Goal: Transaction & Acquisition: Purchase product/service

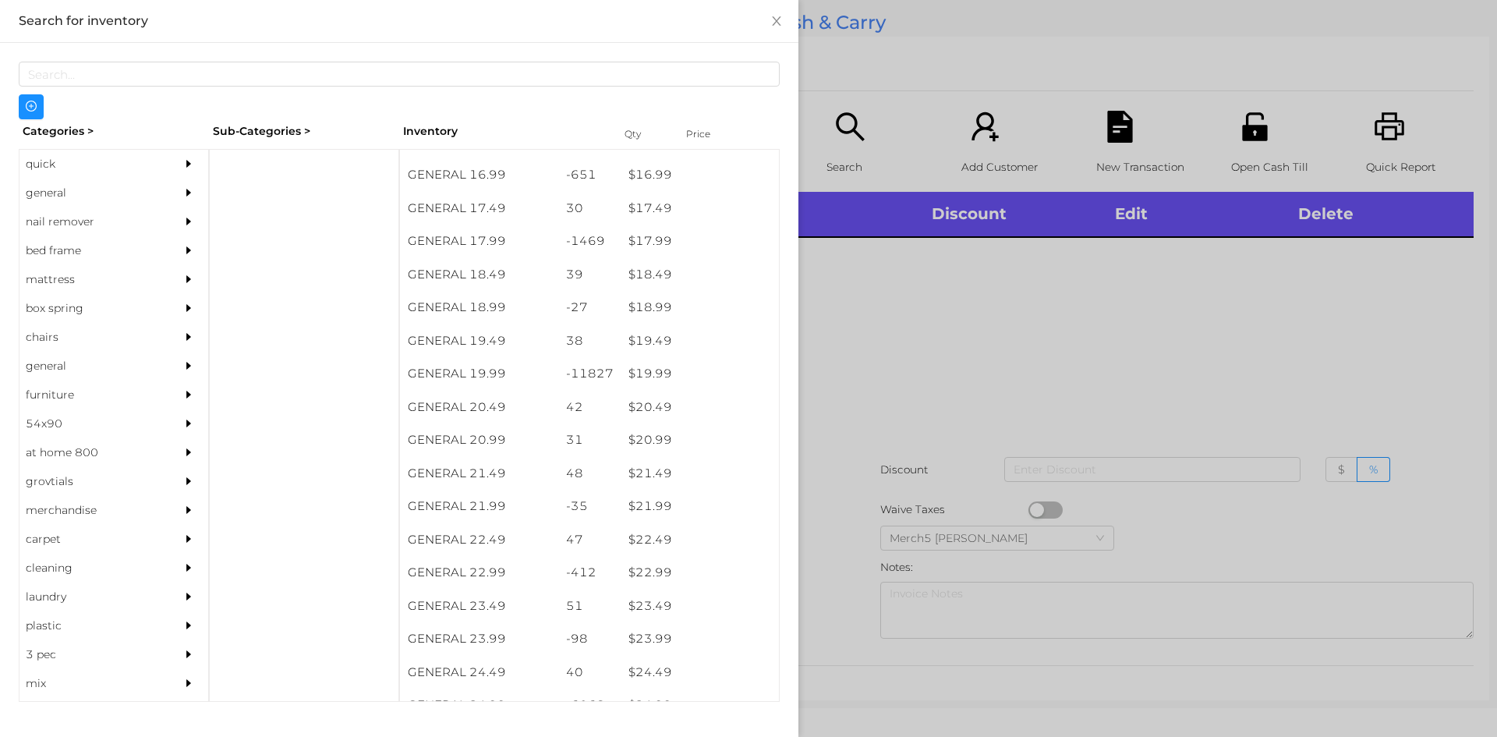
scroll to position [1473, 0]
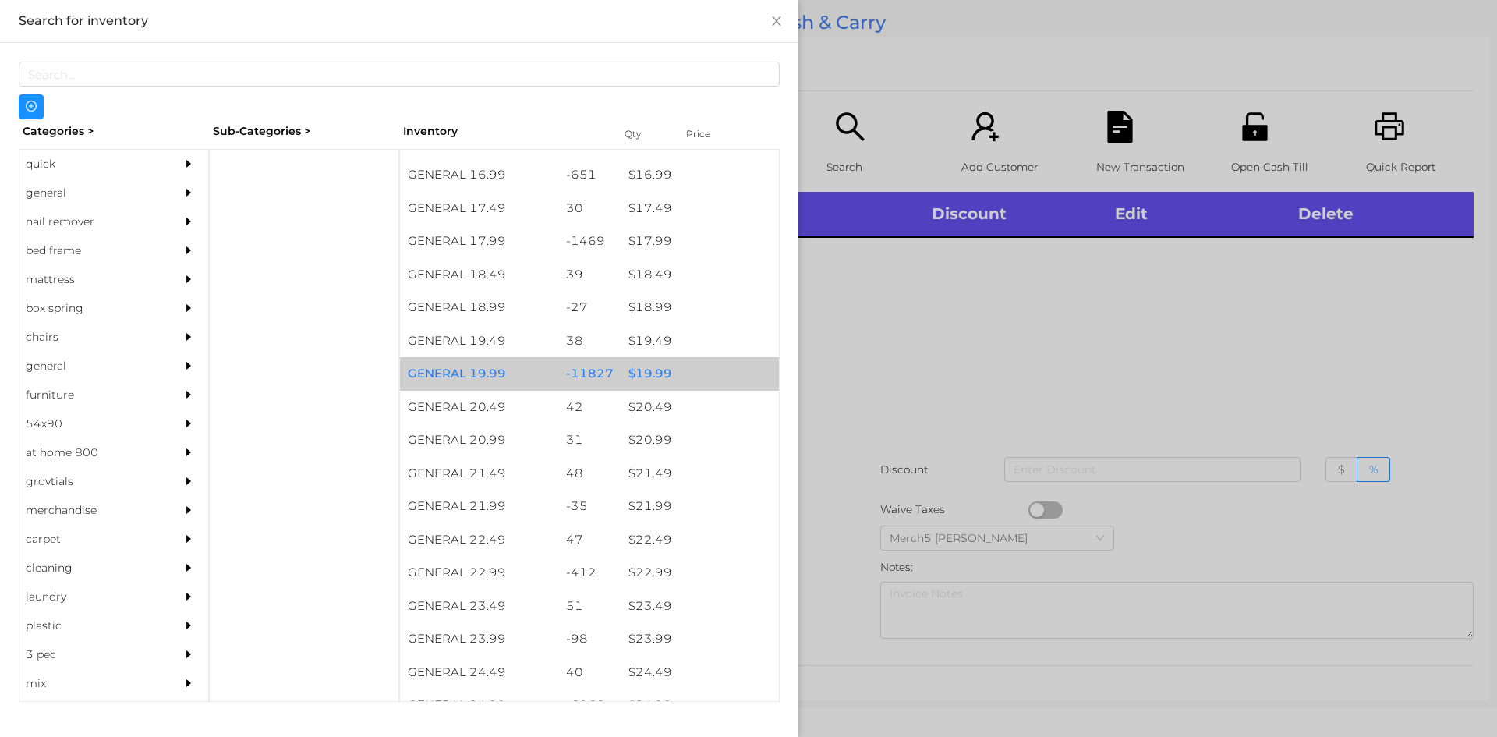
click at [661, 370] on div "$ 19.99" at bounding box center [700, 374] width 158 height 34
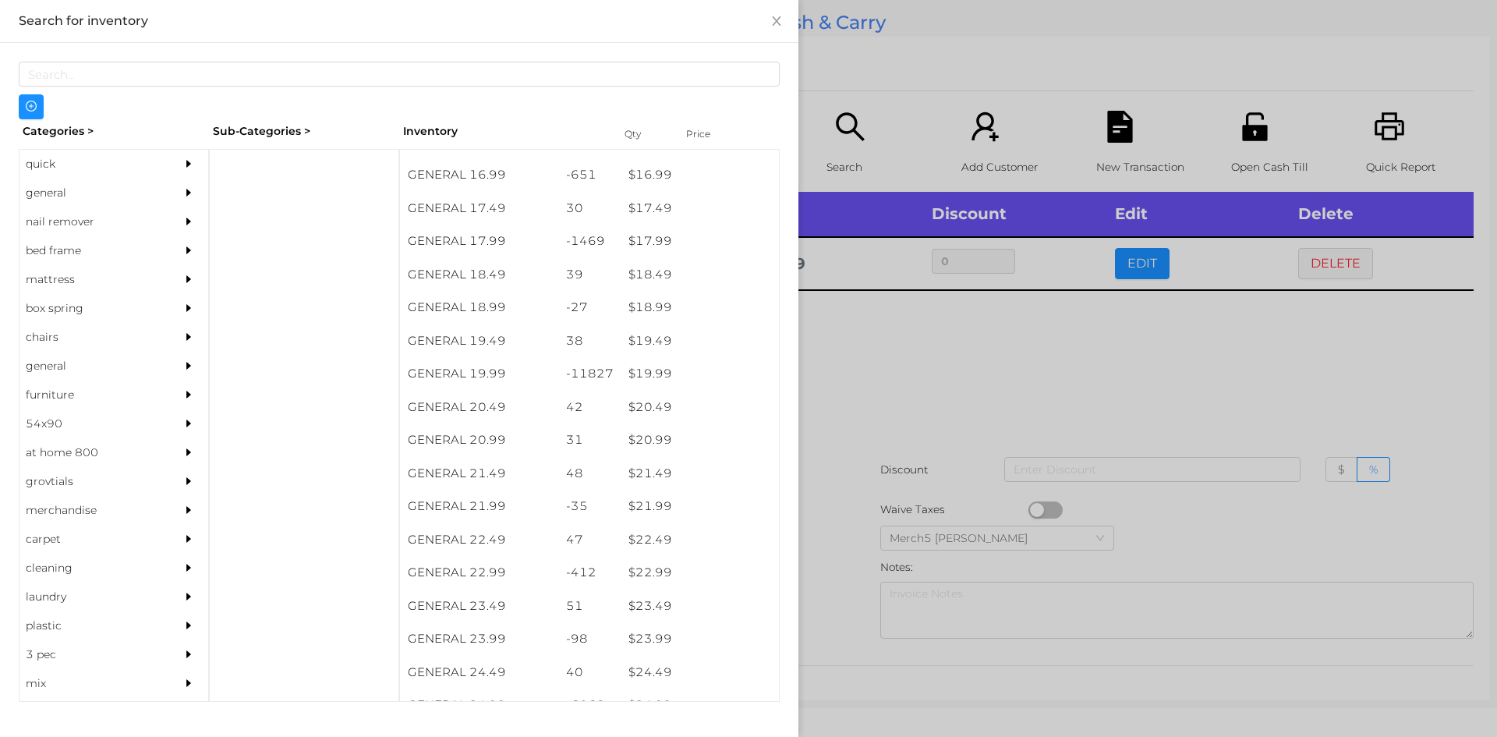
click at [859, 330] on div at bounding box center [748, 368] width 1497 height 737
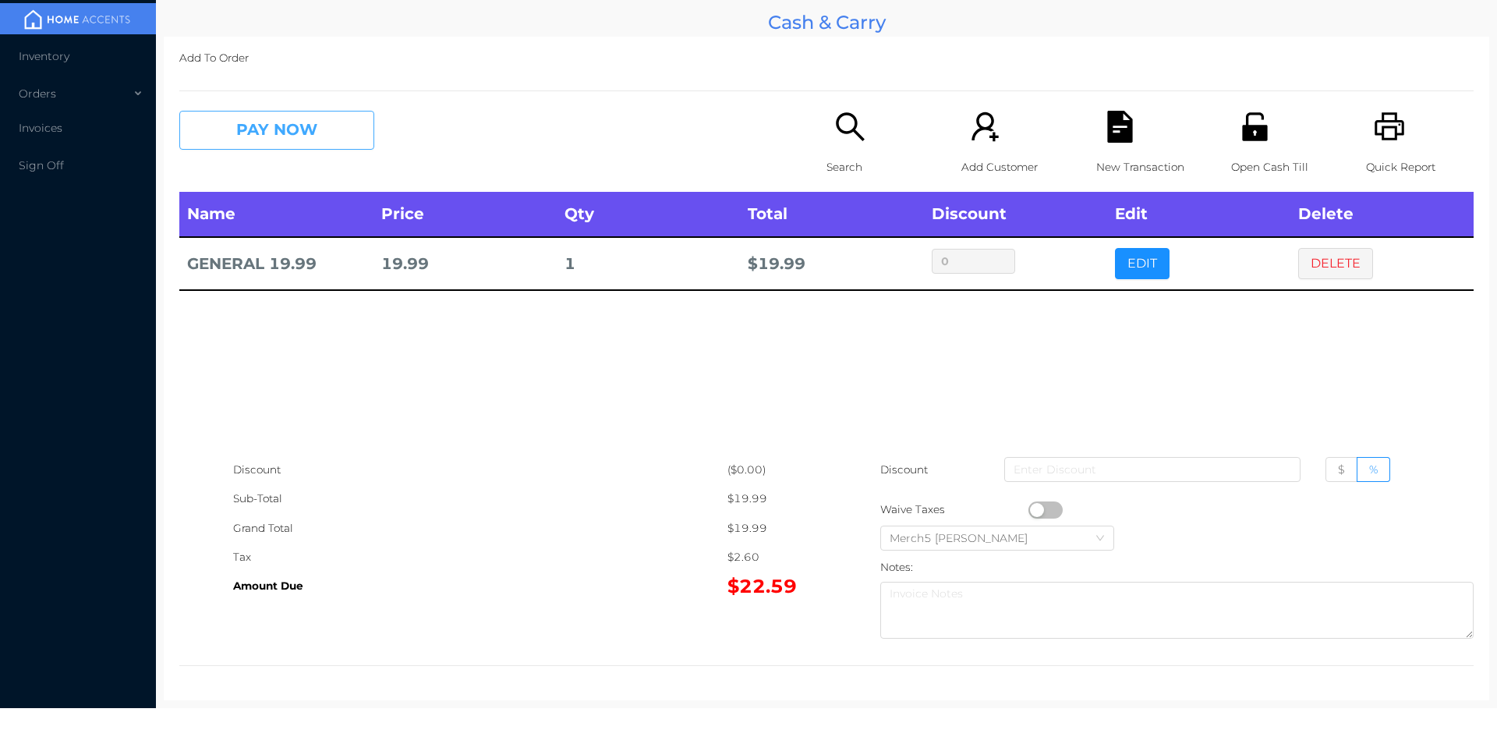
click at [306, 141] on button "PAY NOW" at bounding box center [276, 130] width 195 height 39
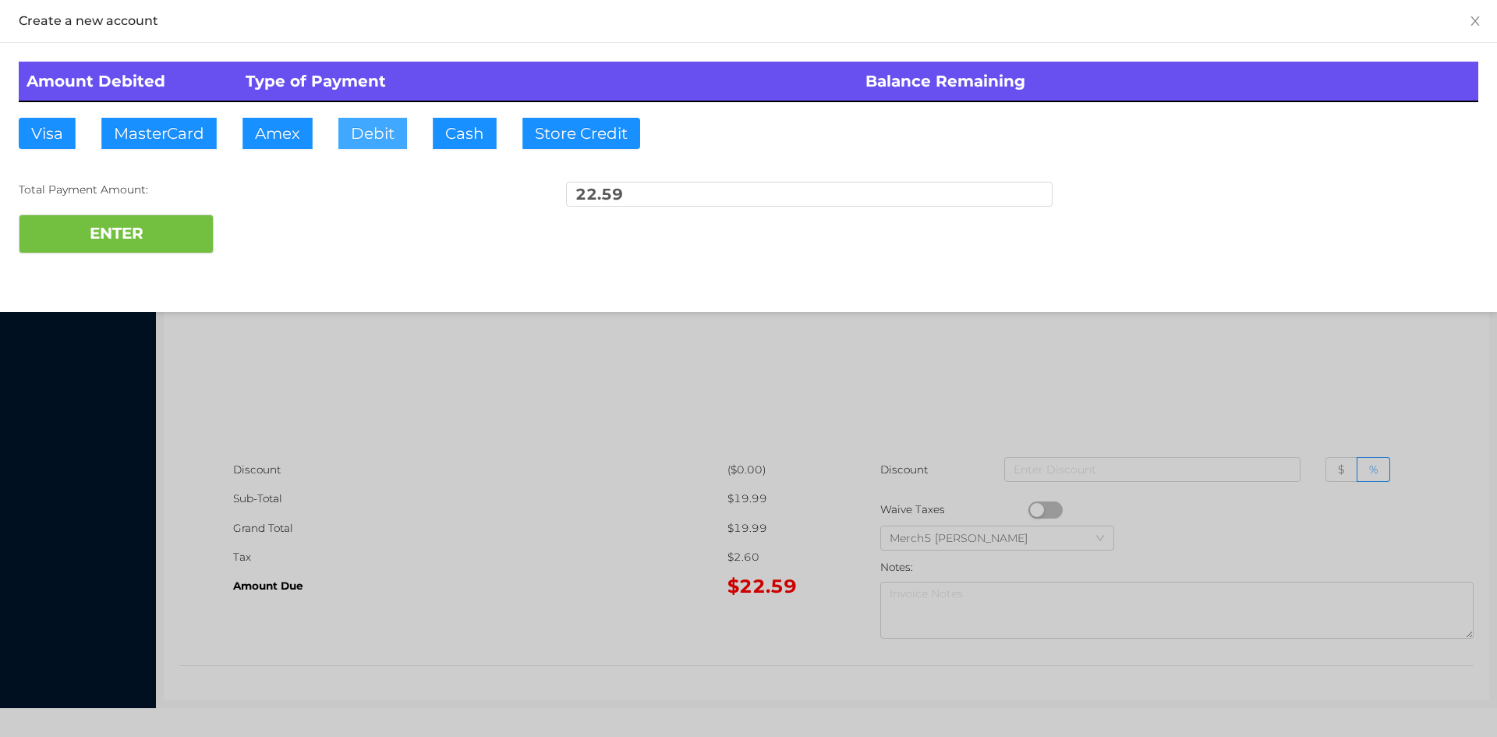
click at [382, 125] on button "Debit" at bounding box center [372, 133] width 69 height 31
click at [152, 237] on button "ENTER" at bounding box center [116, 233] width 195 height 39
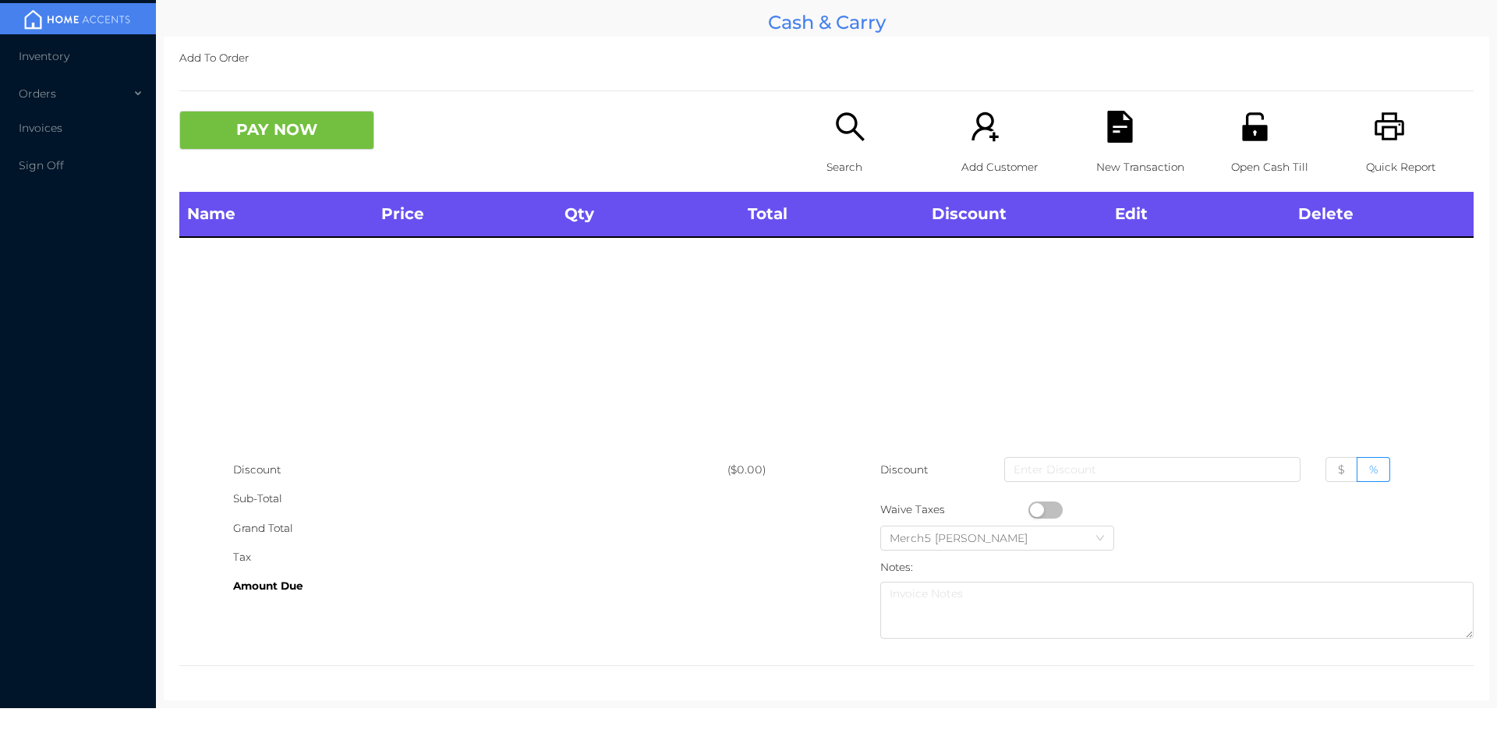
click at [856, 126] on icon "icon: search" at bounding box center [850, 127] width 32 height 32
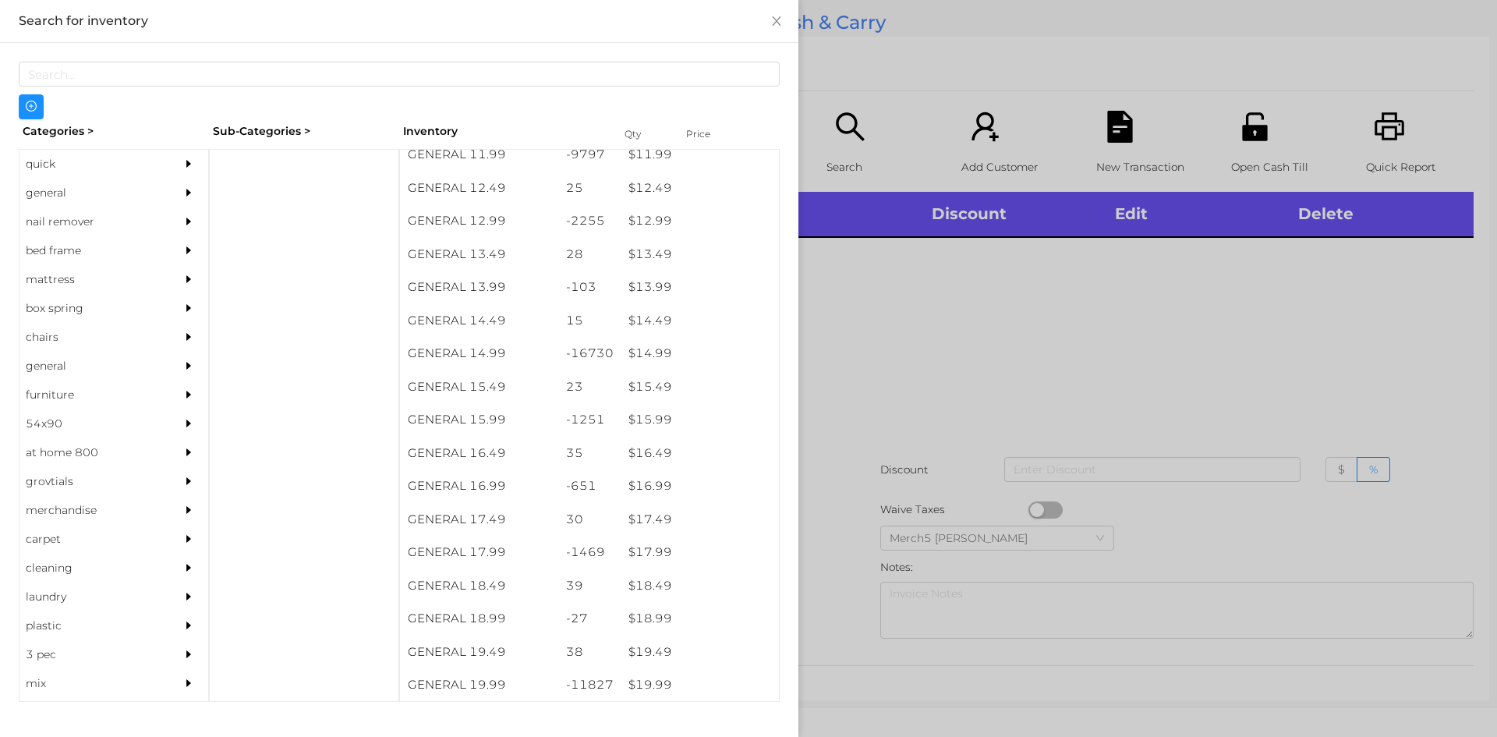
scroll to position [1170, 0]
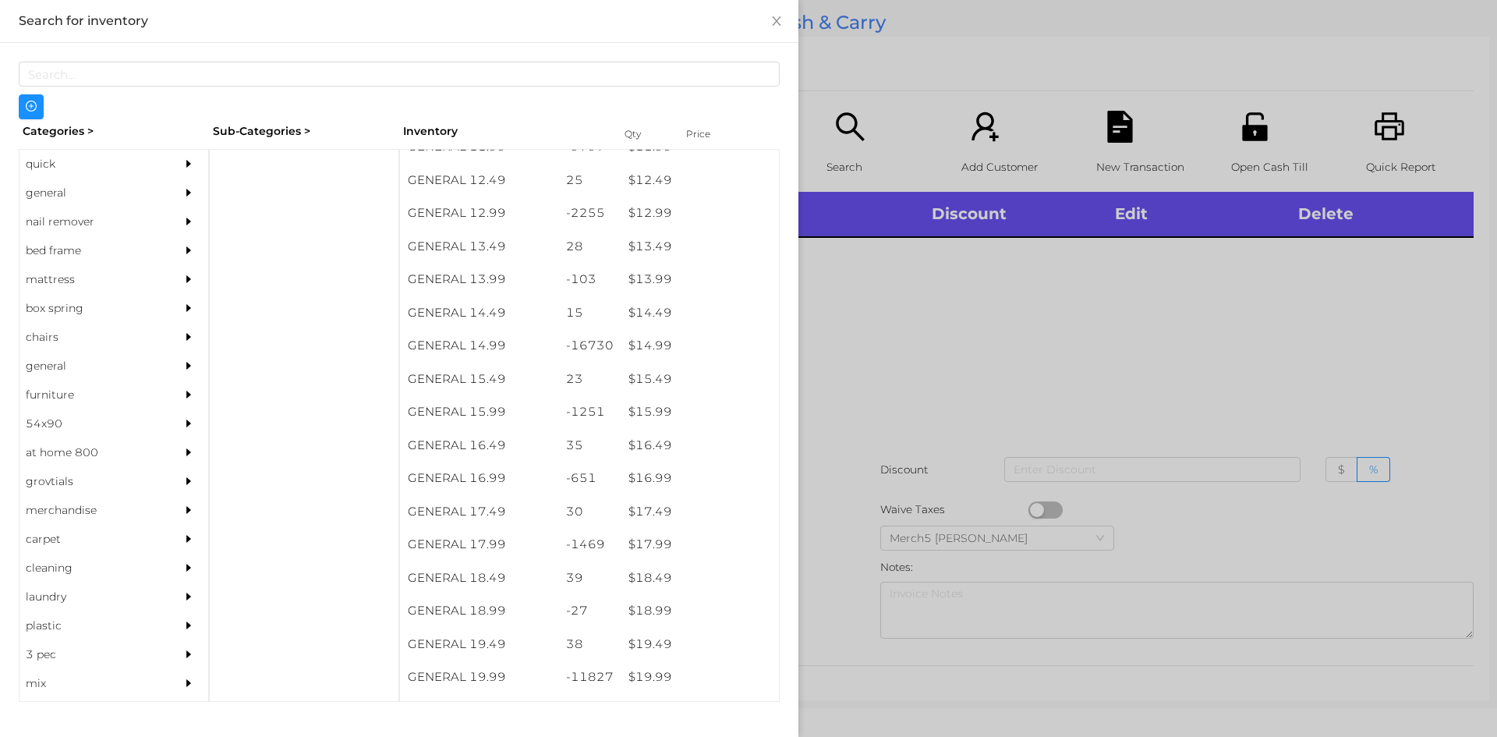
click at [657, 683] on div "$ 19.99" at bounding box center [700, 677] width 158 height 34
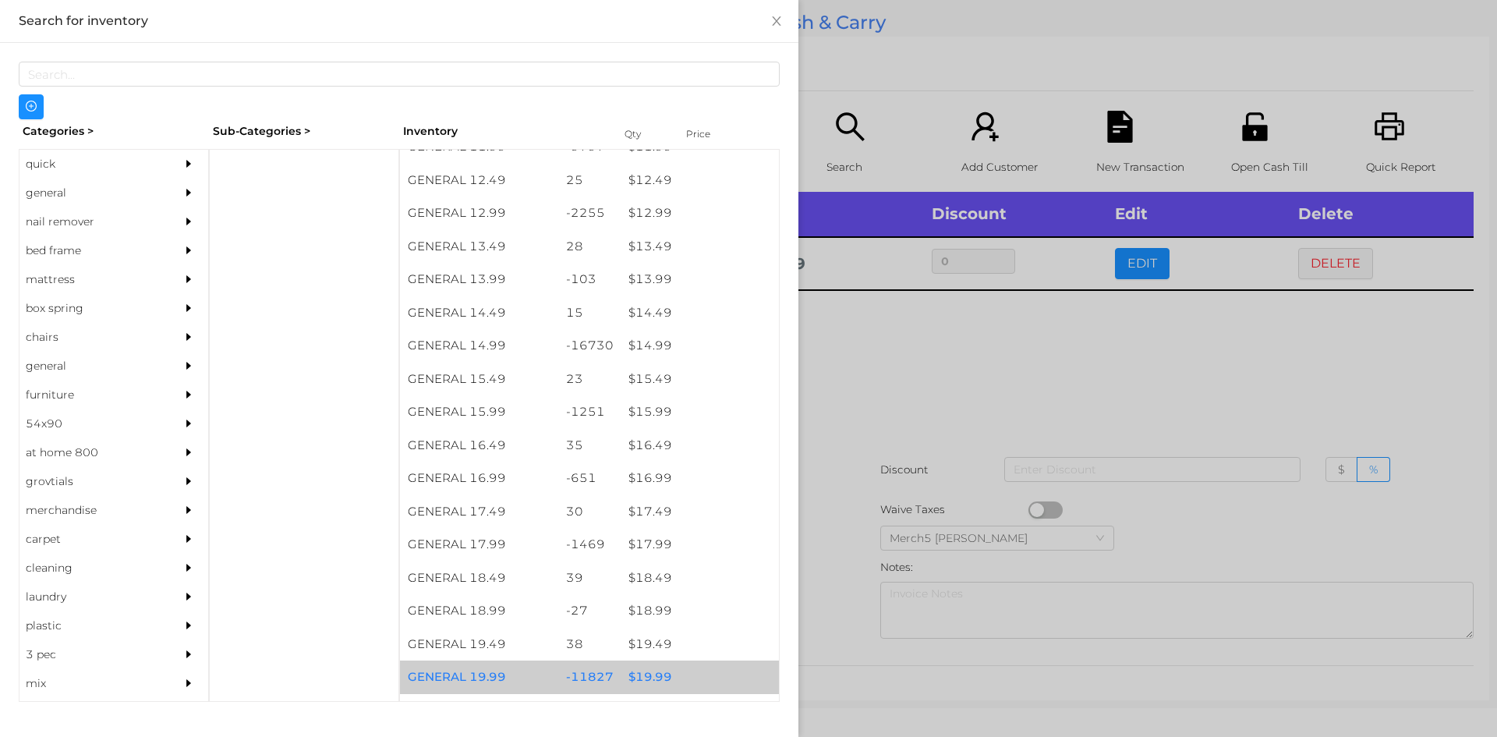
click at [651, 676] on div "$ 19.99" at bounding box center [700, 677] width 158 height 34
click at [887, 356] on div at bounding box center [748, 368] width 1497 height 737
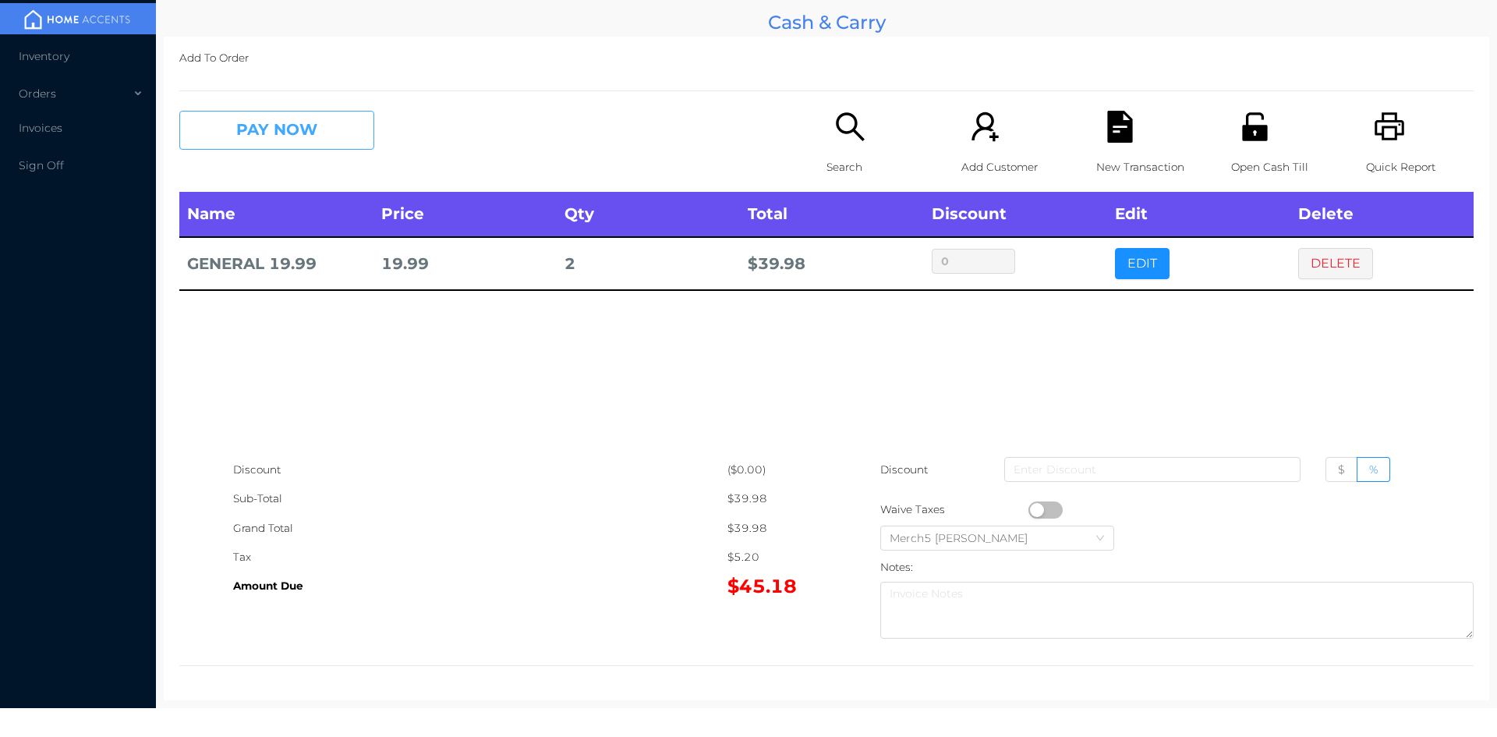
click at [346, 126] on button "PAY NOW" at bounding box center [276, 130] width 195 height 39
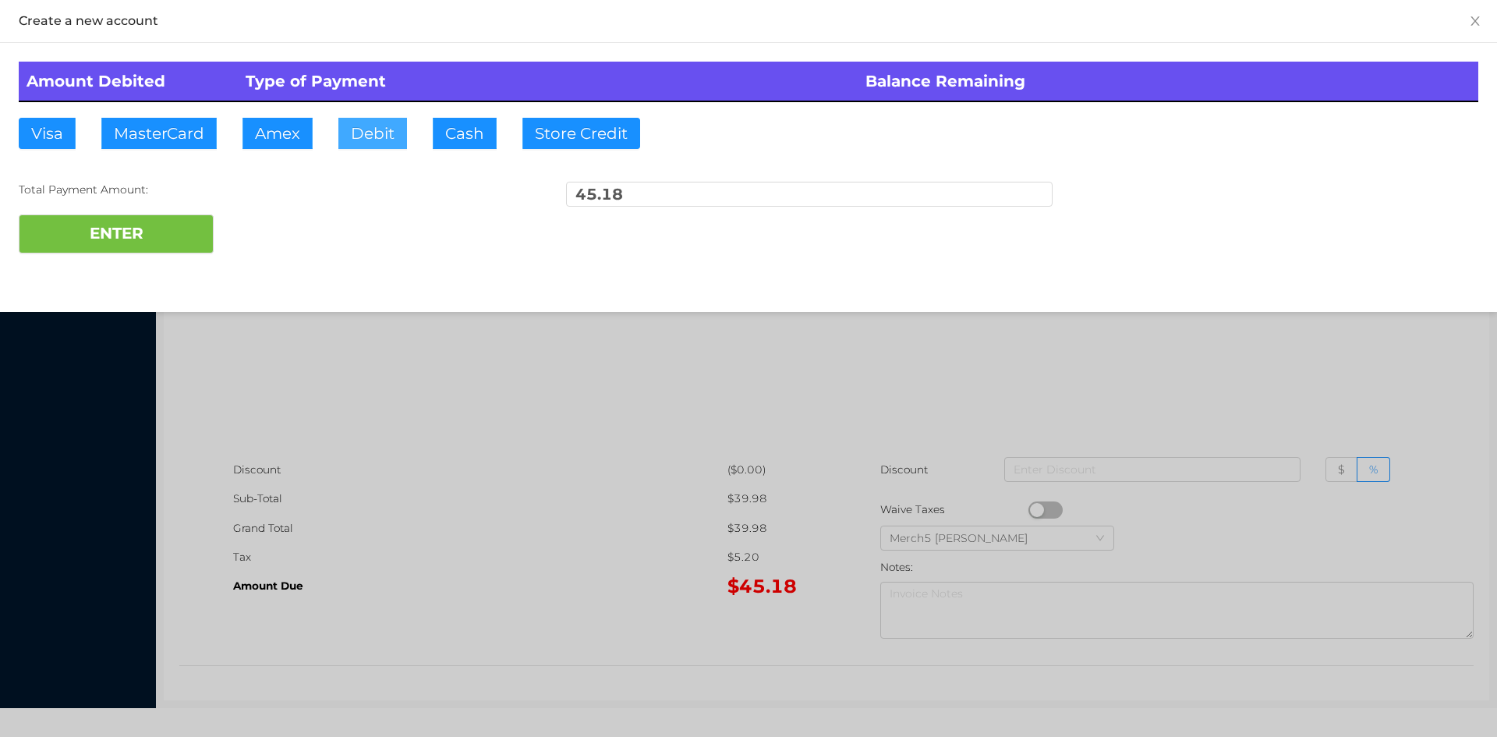
click at [390, 127] on button "Debit" at bounding box center [372, 133] width 69 height 31
click at [164, 236] on button "ENTER" at bounding box center [116, 233] width 195 height 39
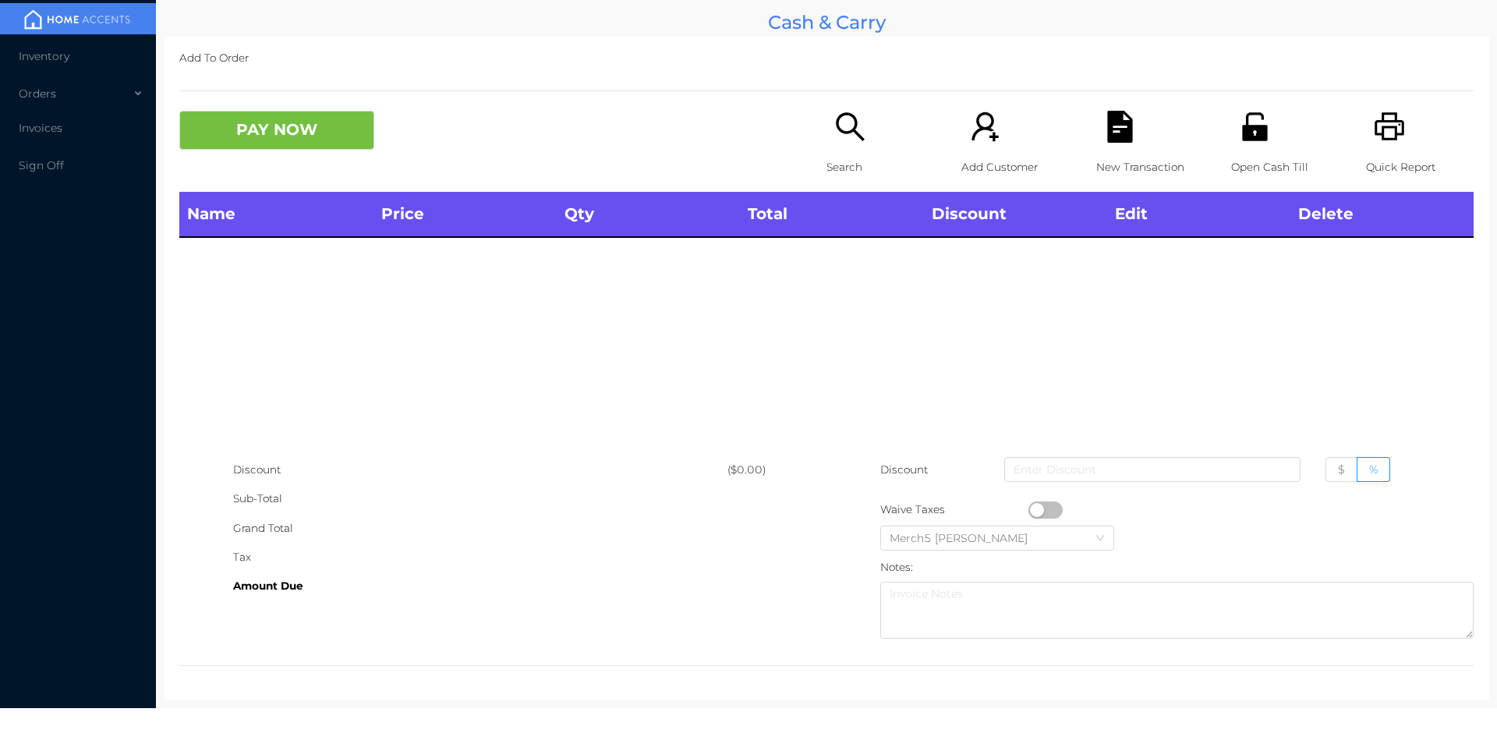
click at [1374, 140] on icon "icon: printer" at bounding box center [1390, 127] width 32 height 32
click at [845, 117] on icon "icon: search" at bounding box center [850, 127] width 32 height 32
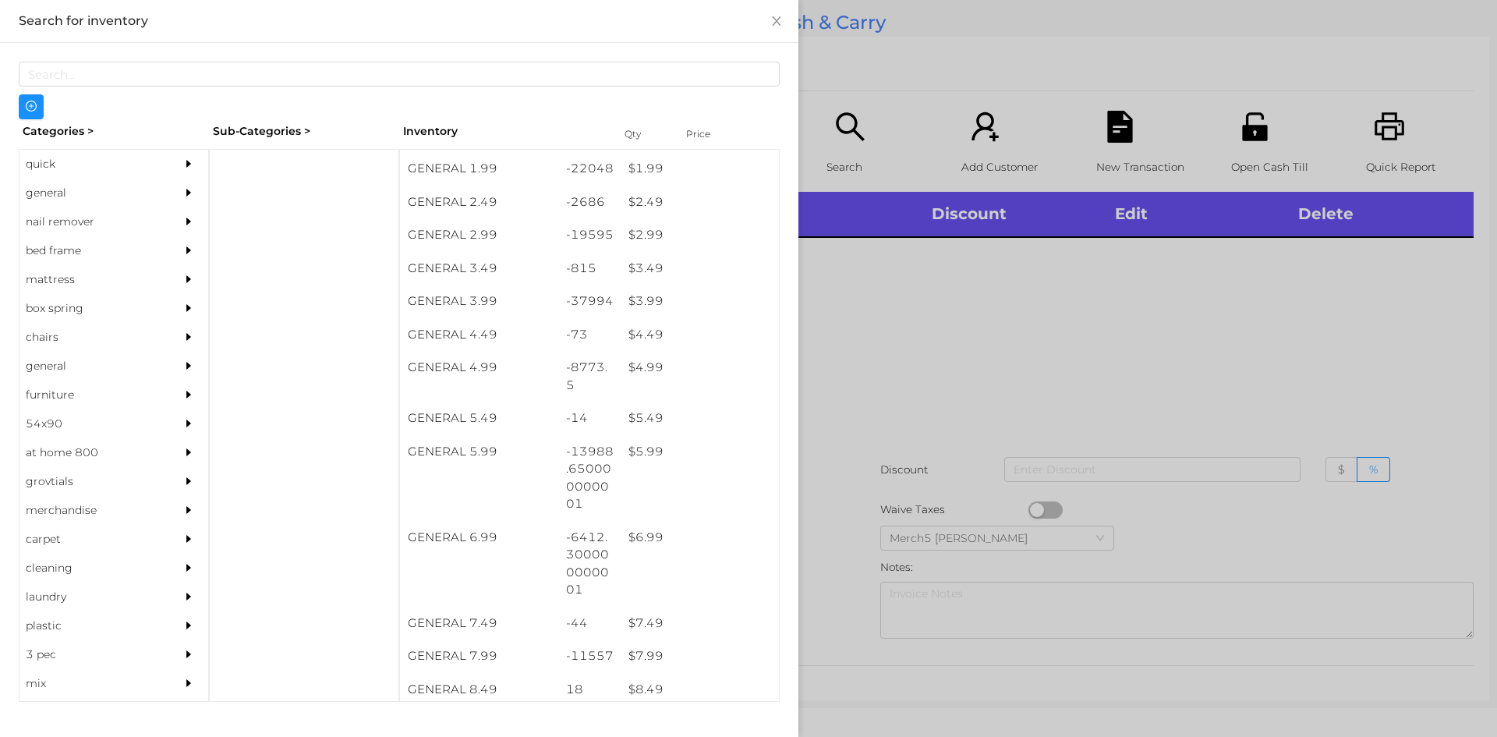
scroll to position [328, 0]
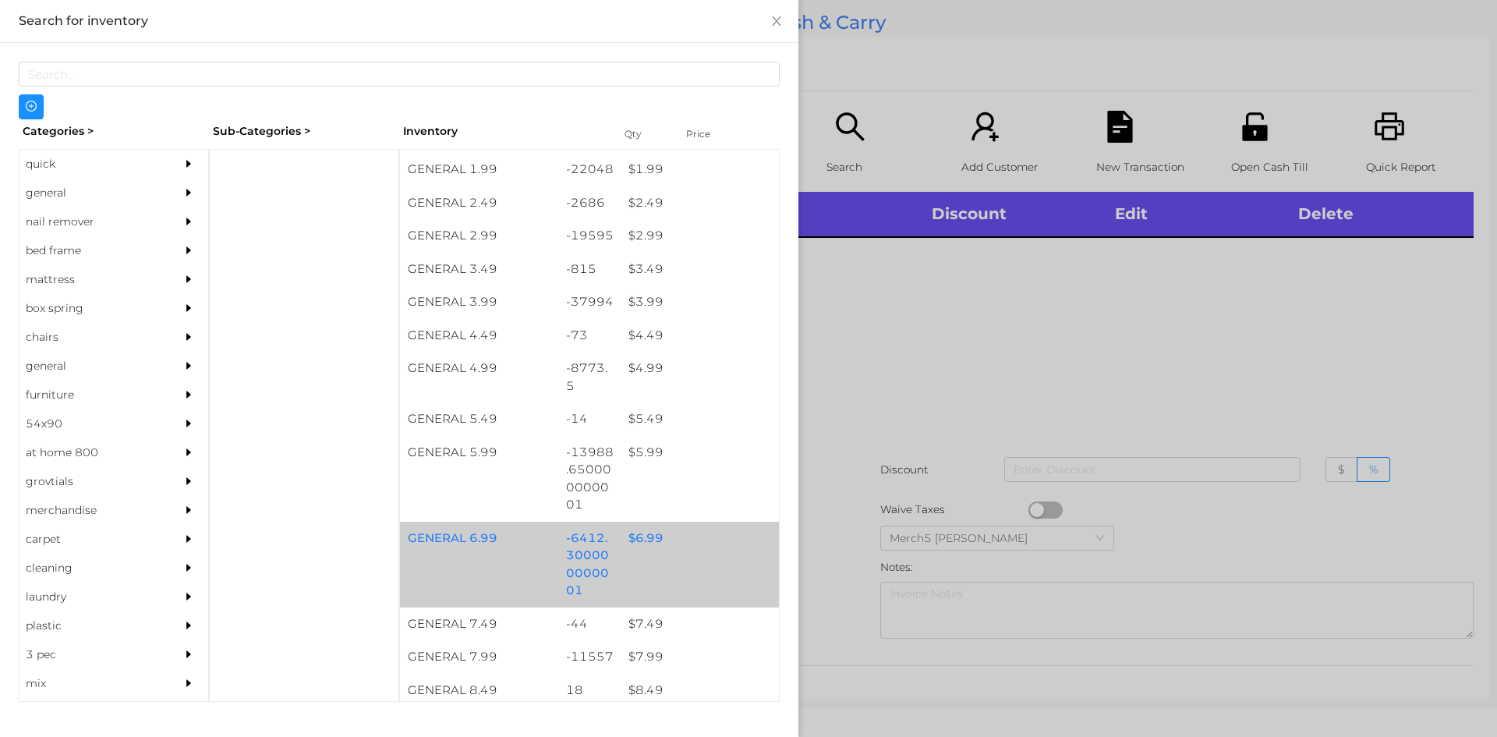
click at [650, 535] on div "$ 6.99" at bounding box center [700, 539] width 158 height 34
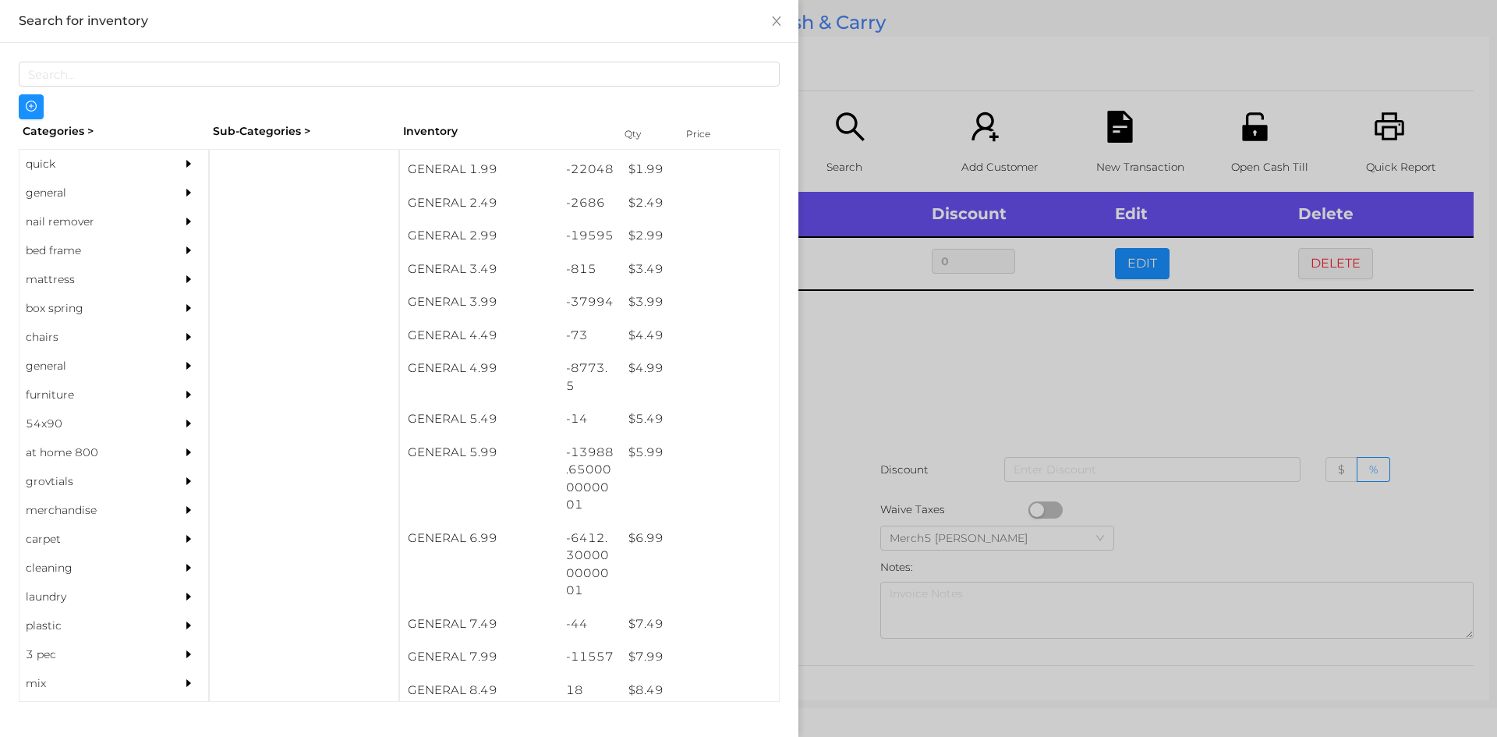
click at [993, 395] on div at bounding box center [748, 368] width 1497 height 737
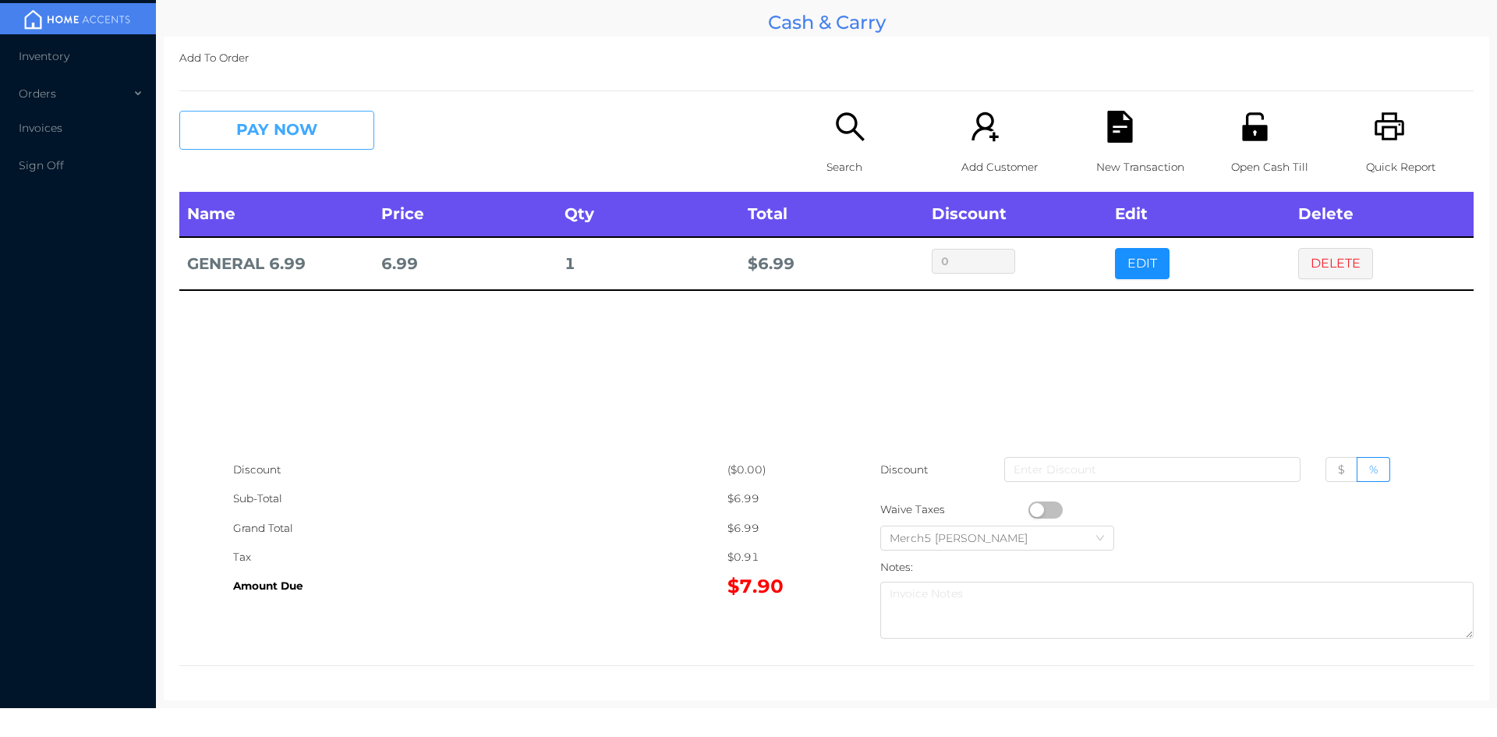
click at [329, 136] on button "PAY NOW" at bounding box center [276, 130] width 195 height 39
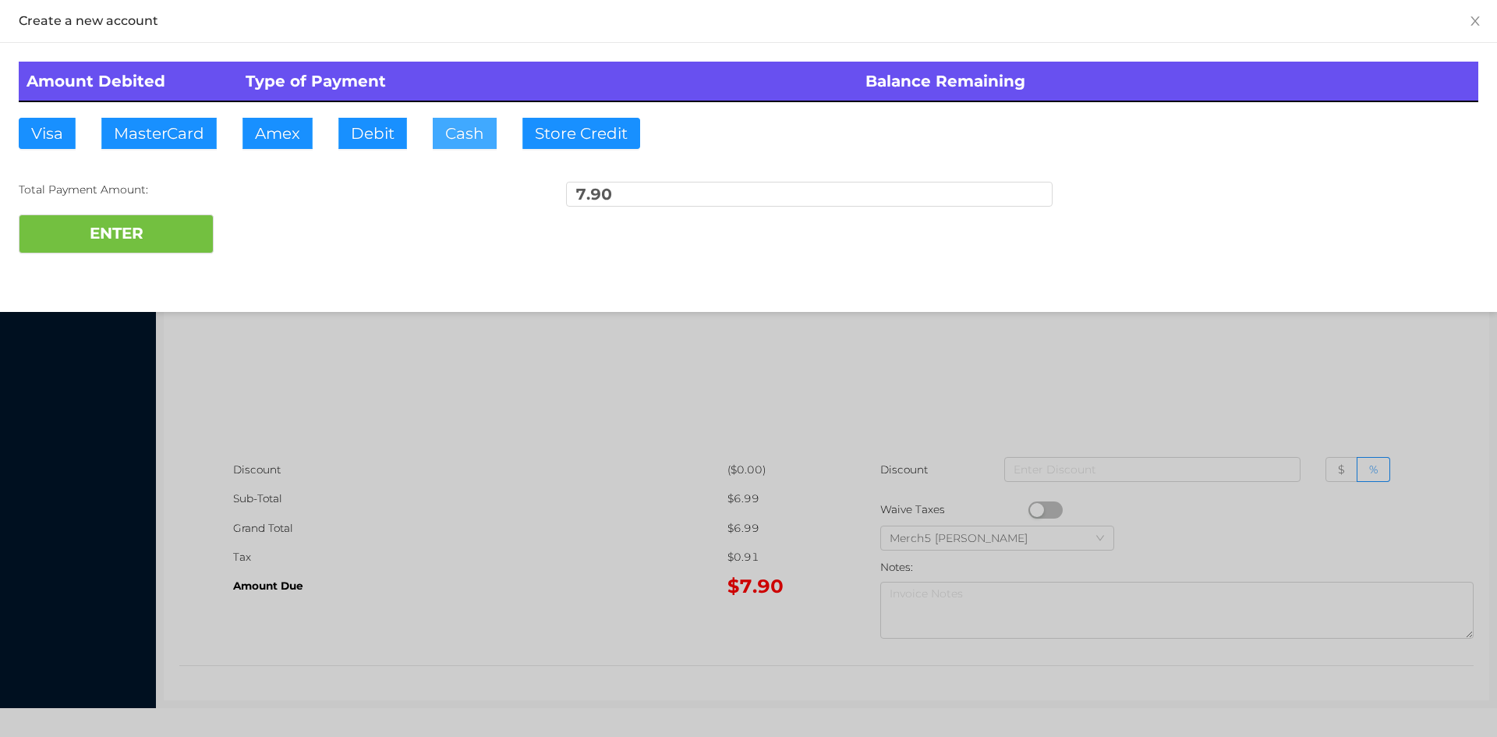
click at [467, 140] on button "Cash" at bounding box center [465, 133] width 64 height 31
type input "10"
click at [161, 232] on button "ENTER" at bounding box center [116, 233] width 195 height 39
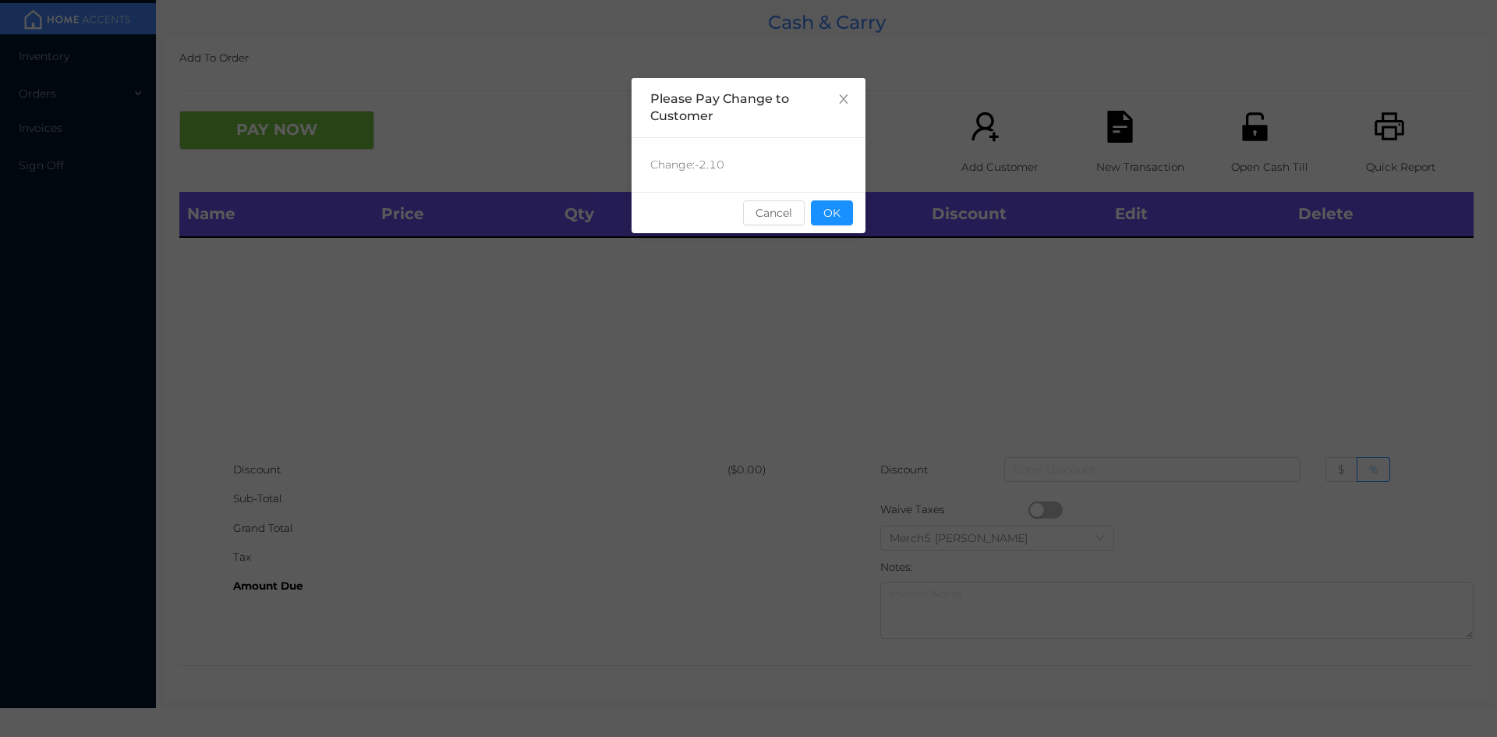
click at [845, 202] on button "OK" at bounding box center [832, 212] width 42 height 25
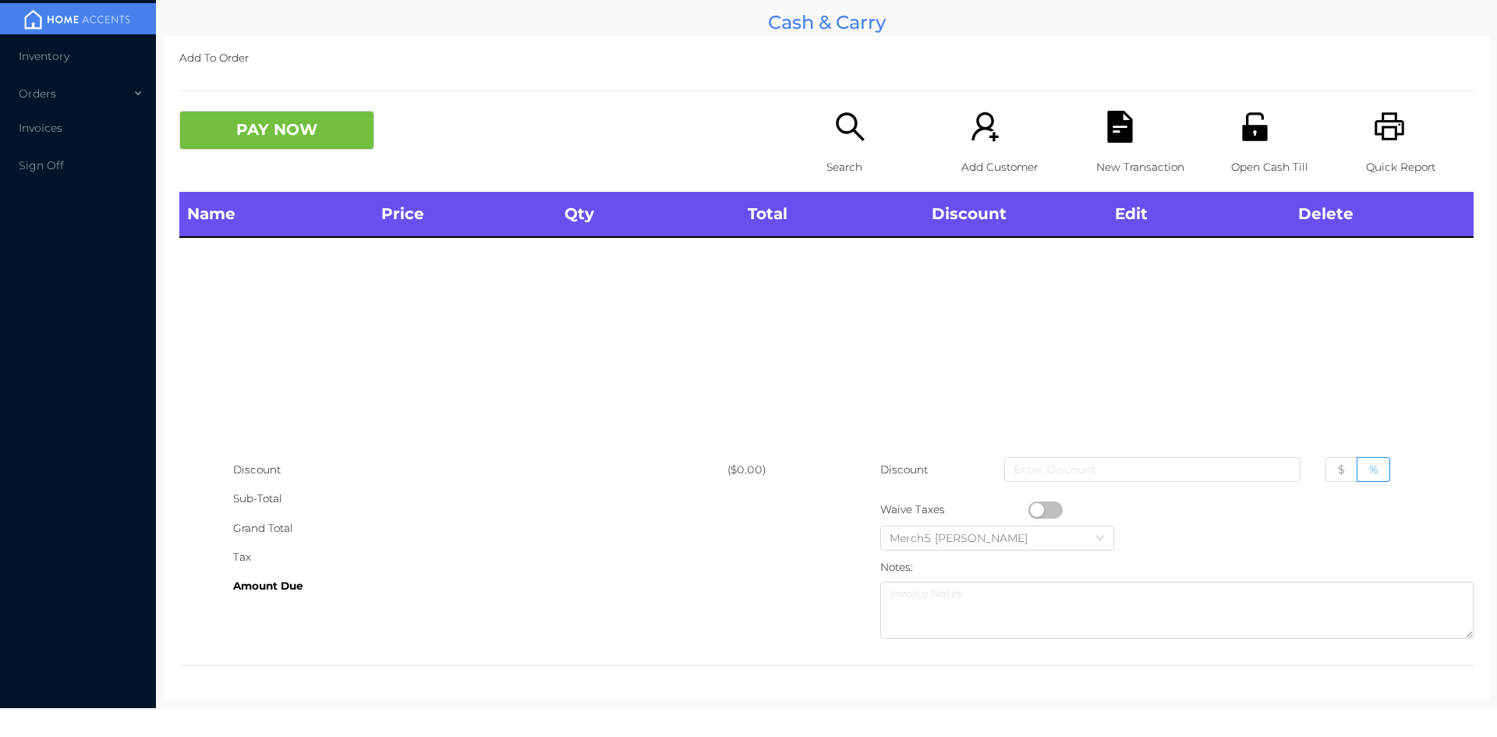
click at [1380, 132] on icon "icon: printer" at bounding box center [1390, 127] width 32 height 32
